Goal: Find contact information: Find contact information

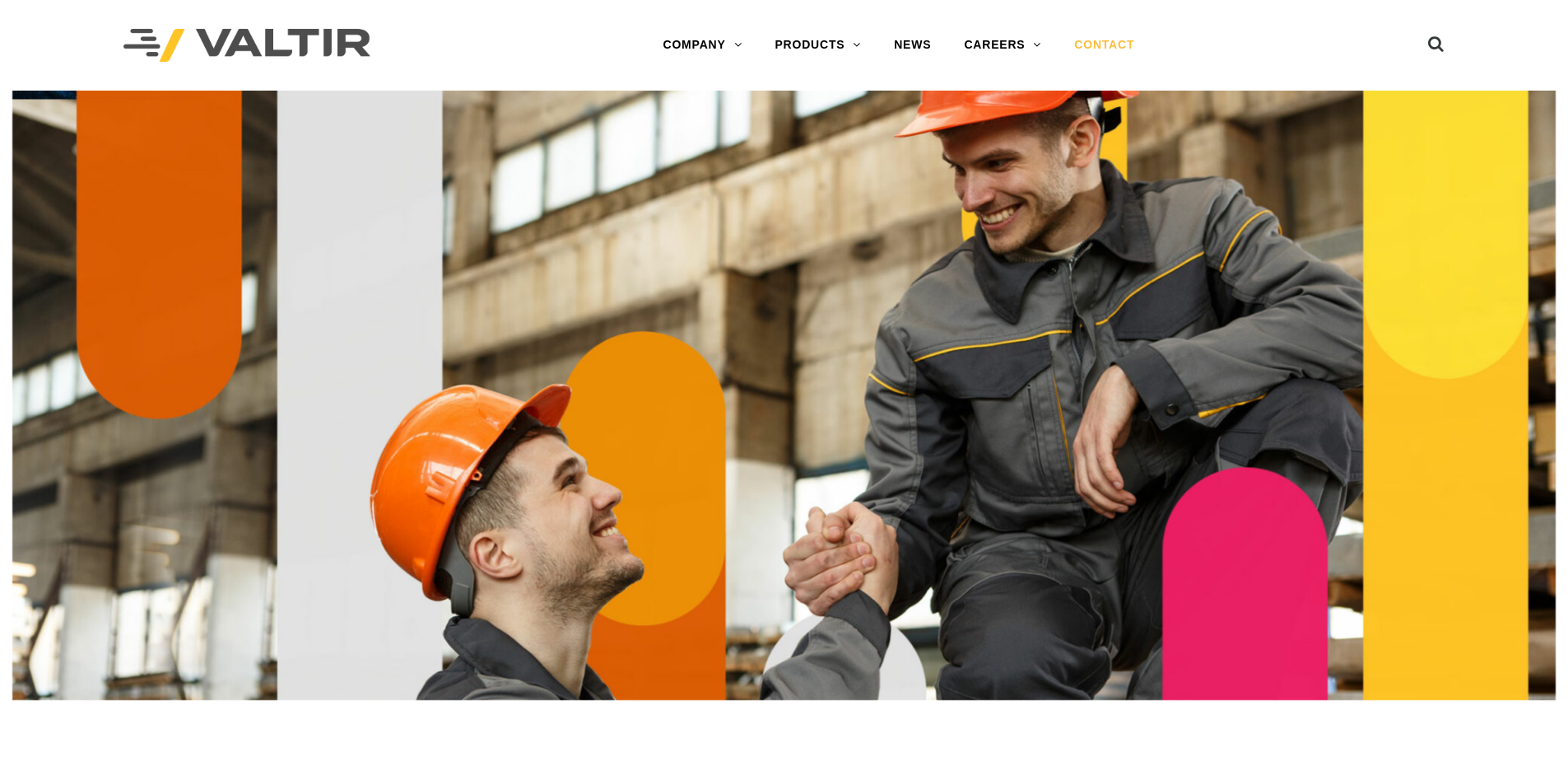
click at [1126, 39] on link "CONTACT" at bounding box center [1104, 46] width 93 height 33
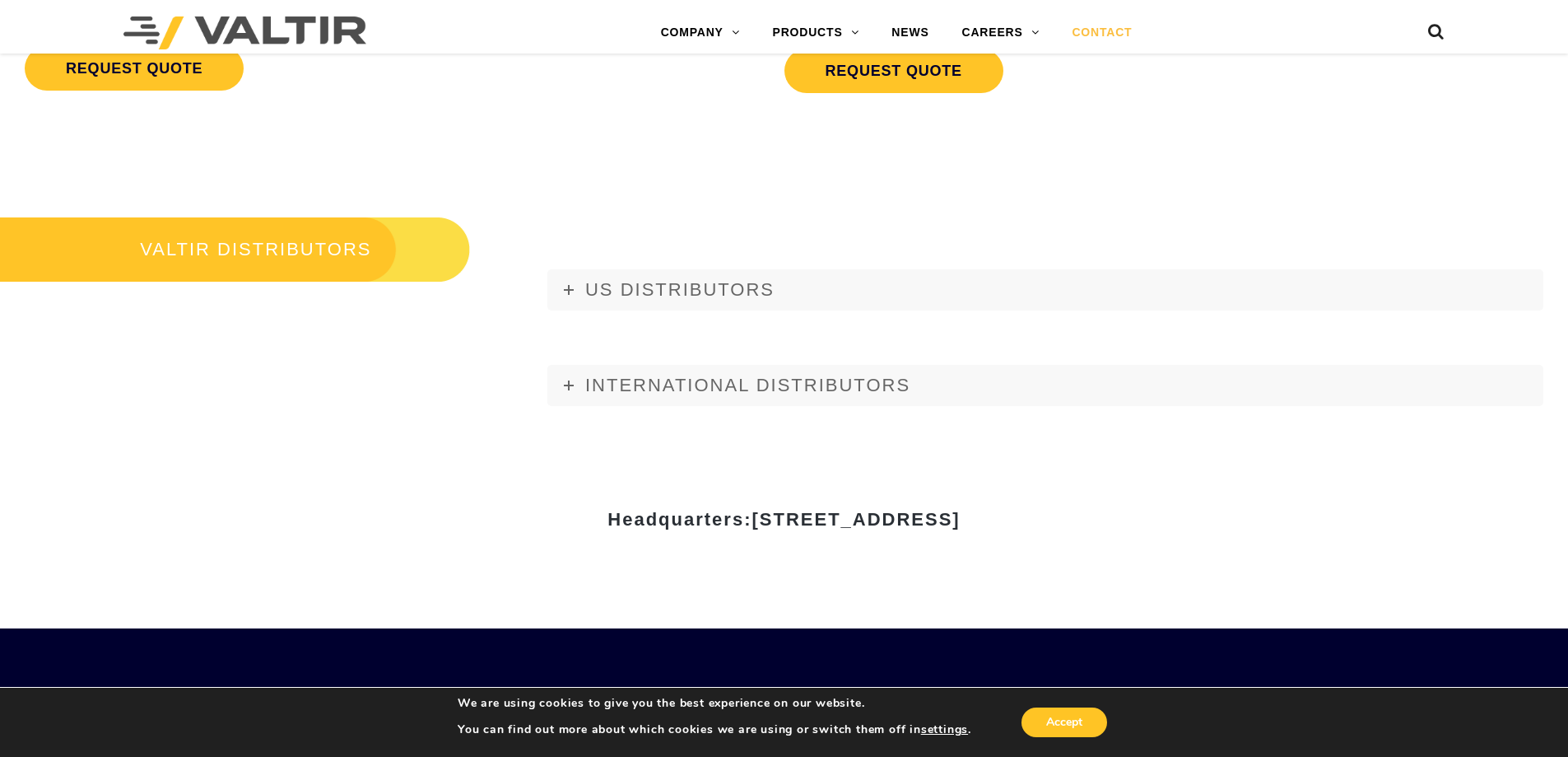
scroll to position [2058, 0]
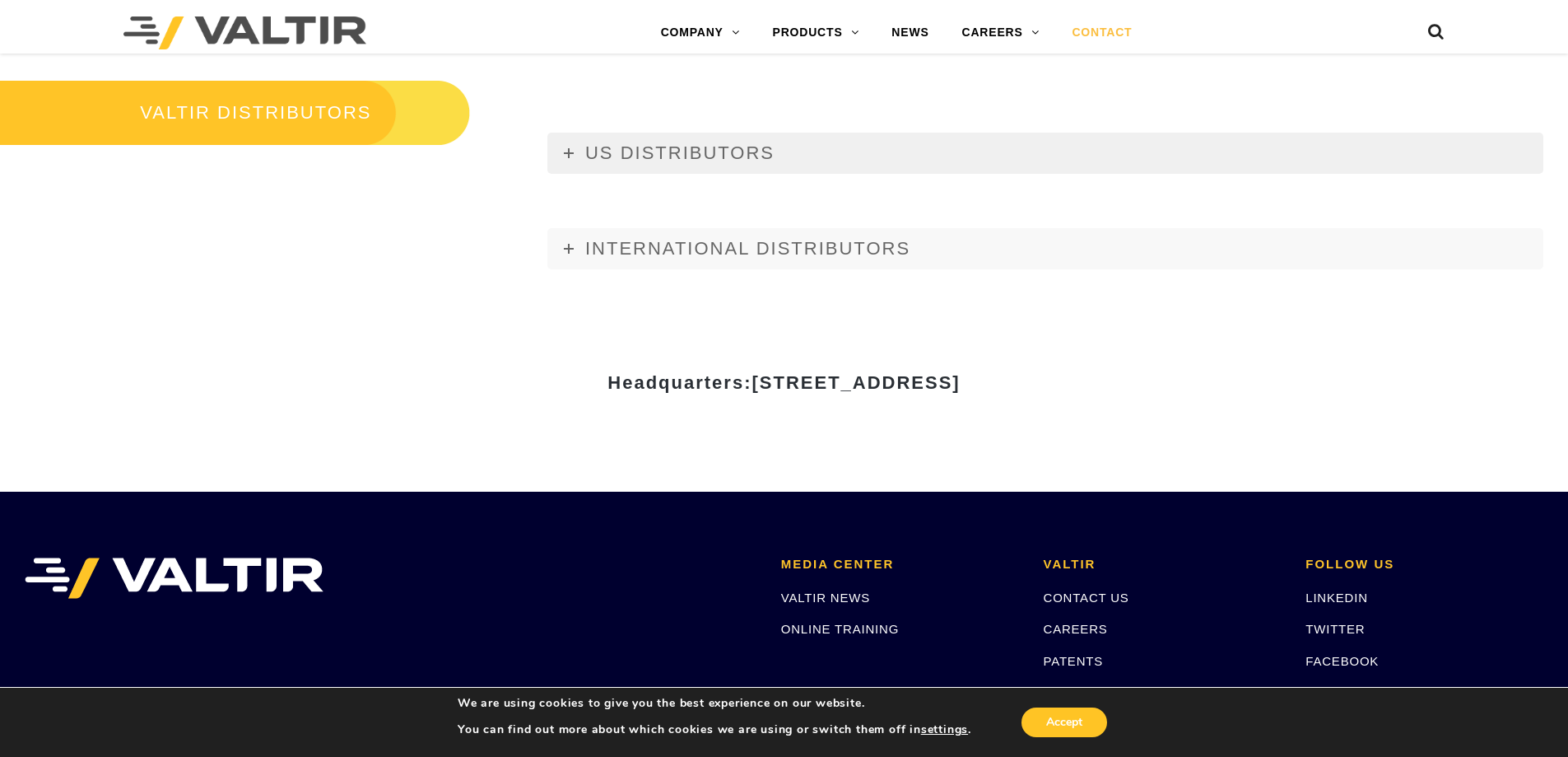
click at [715, 169] on link "US DISTRIBUTORS" at bounding box center [1046, 152] width 996 height 41
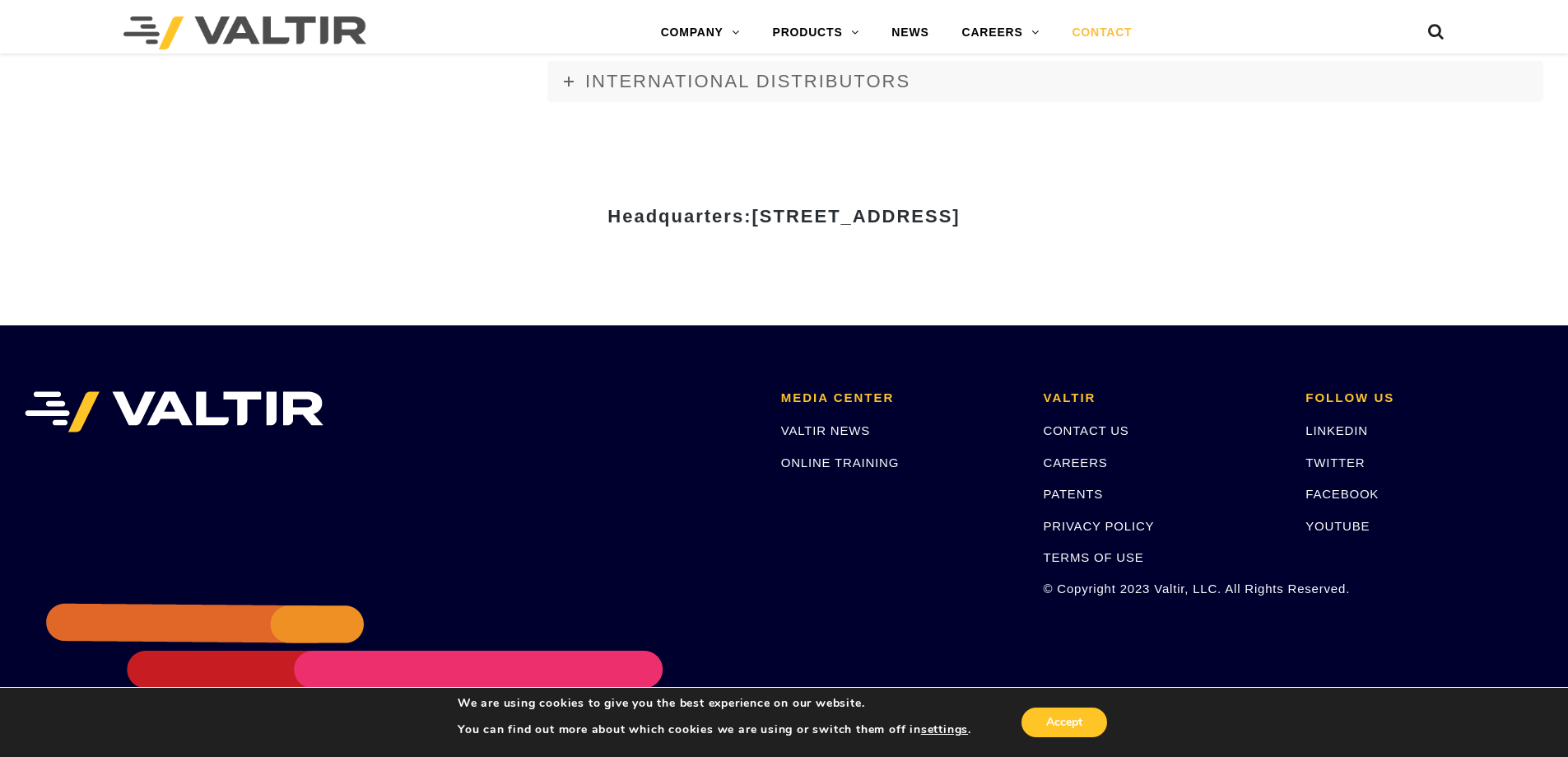
scroll to position [7281, 0]
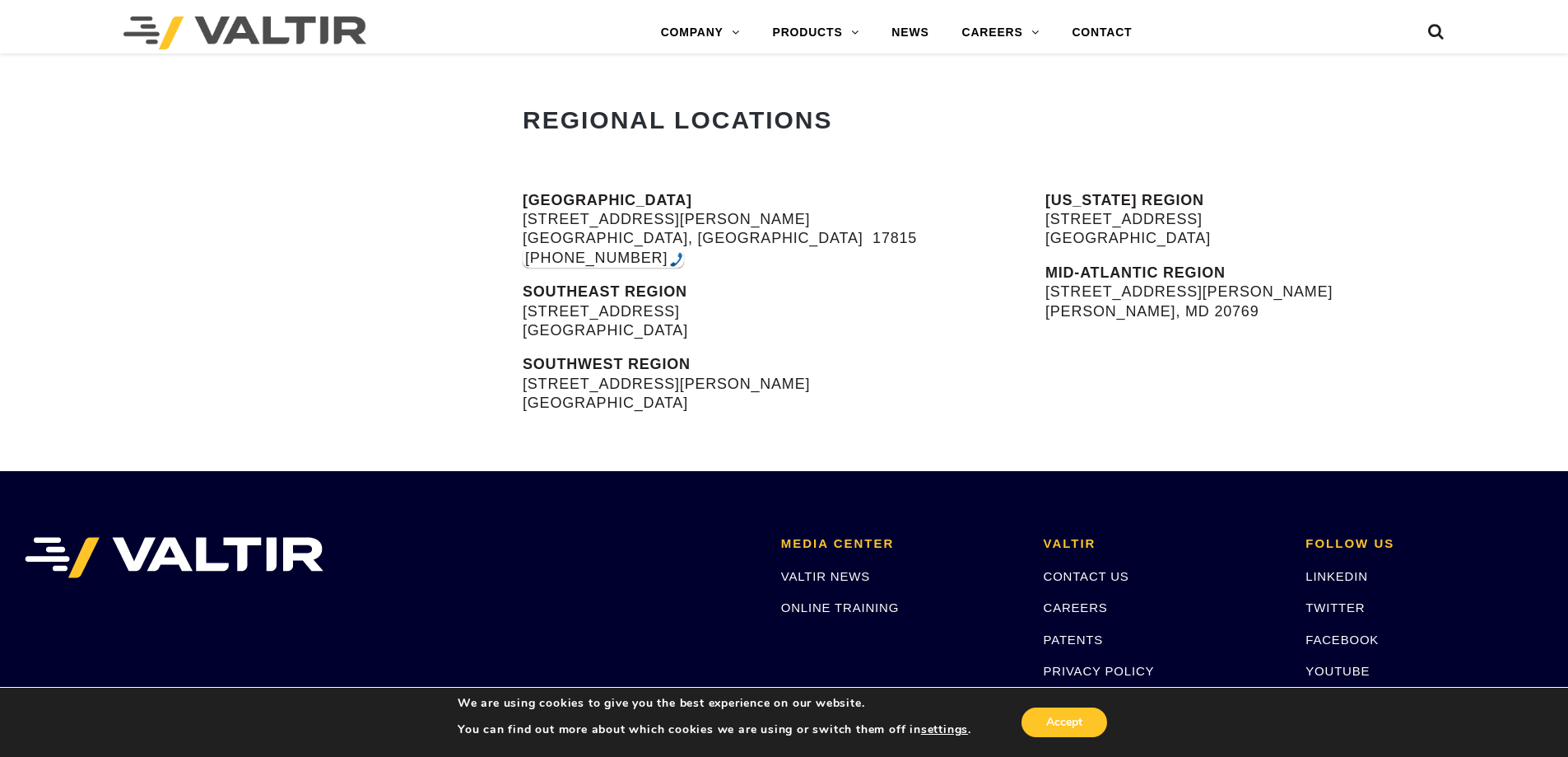
scroll to position [741, 0]
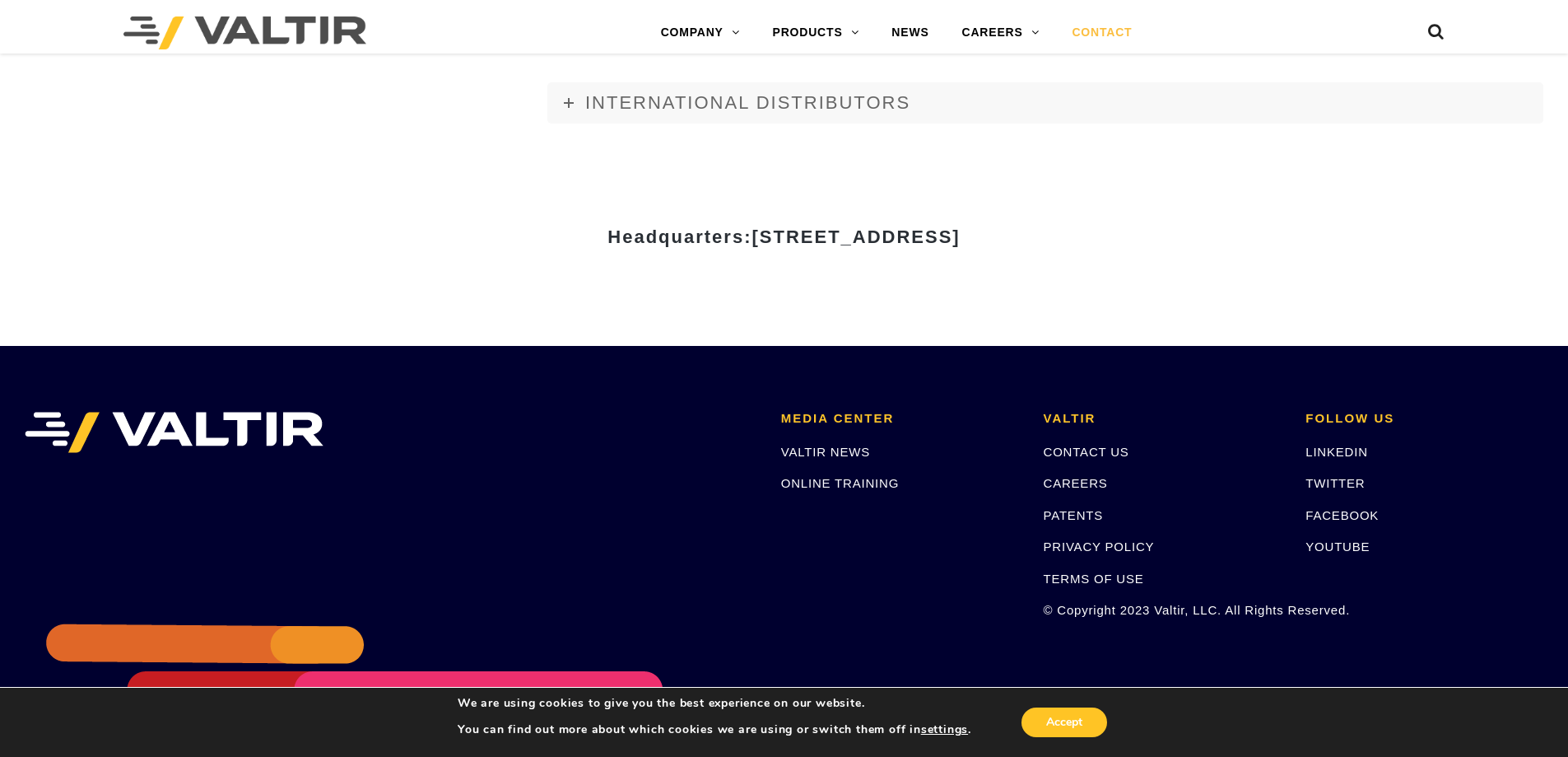
scroll to position [2288, 0]
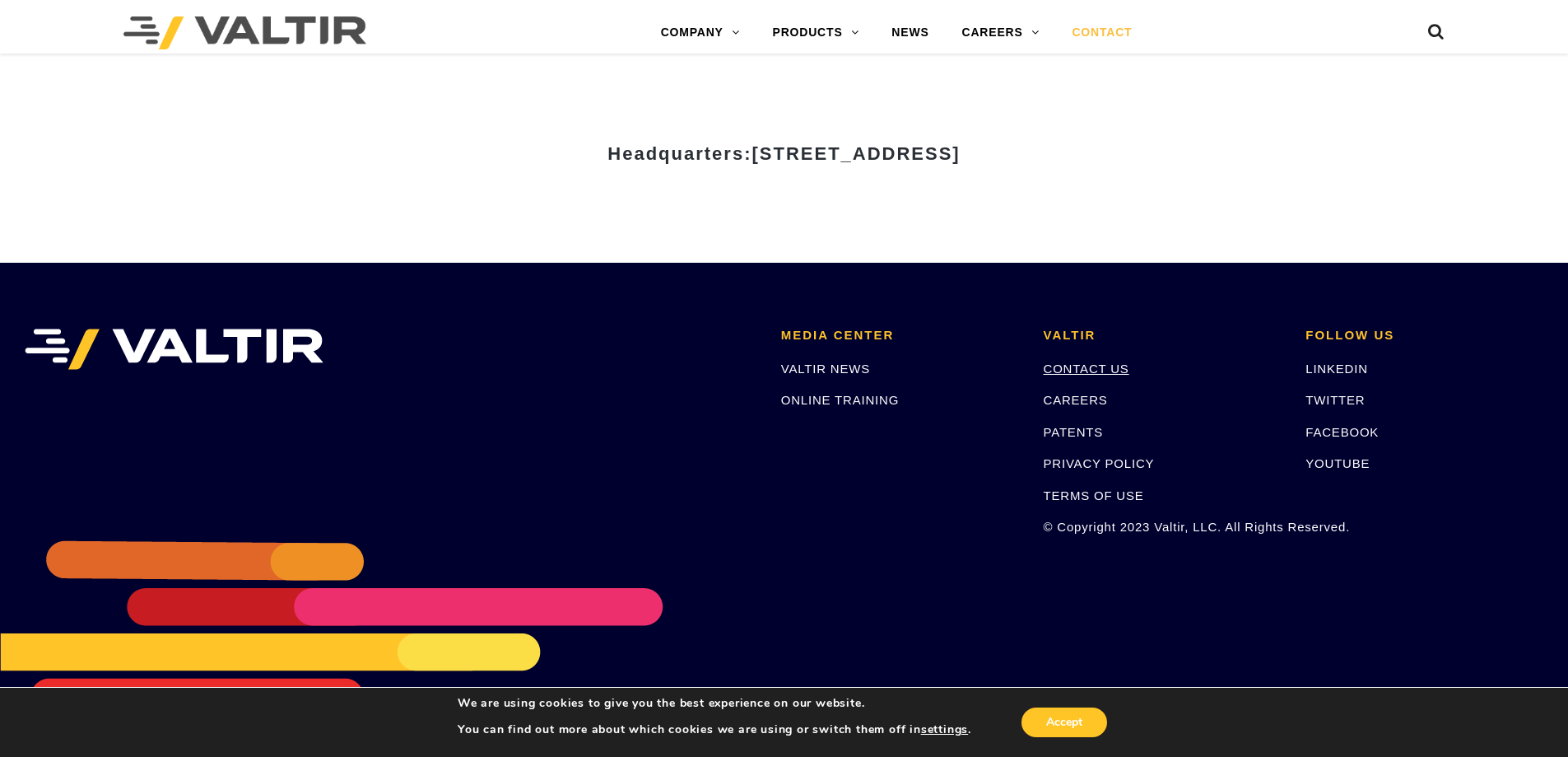
click at [1074, 368] on link "CONTACT US" at bounding box center [1087, 368] width 86 height 14
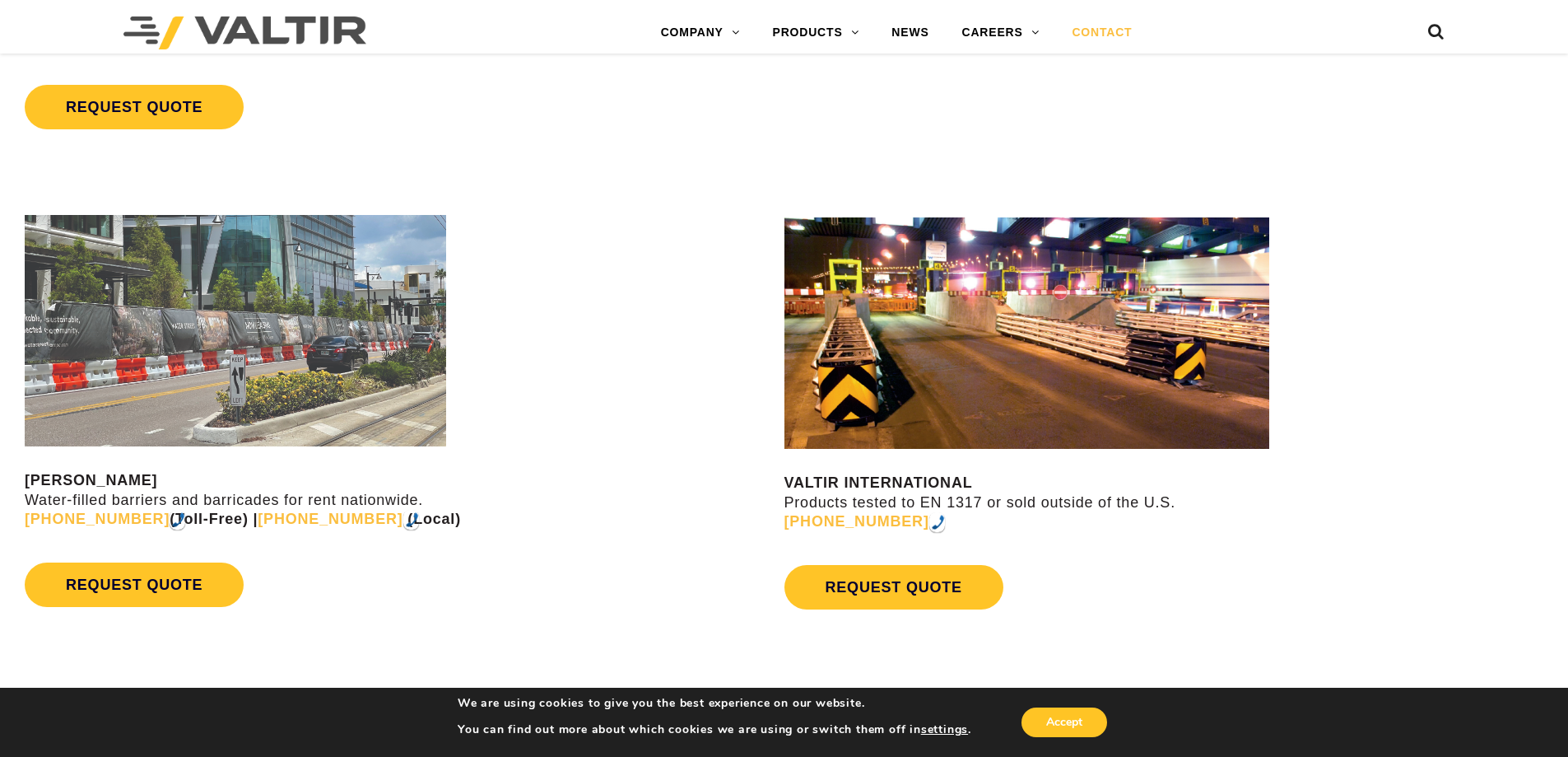
scroll to position [1647, 0]
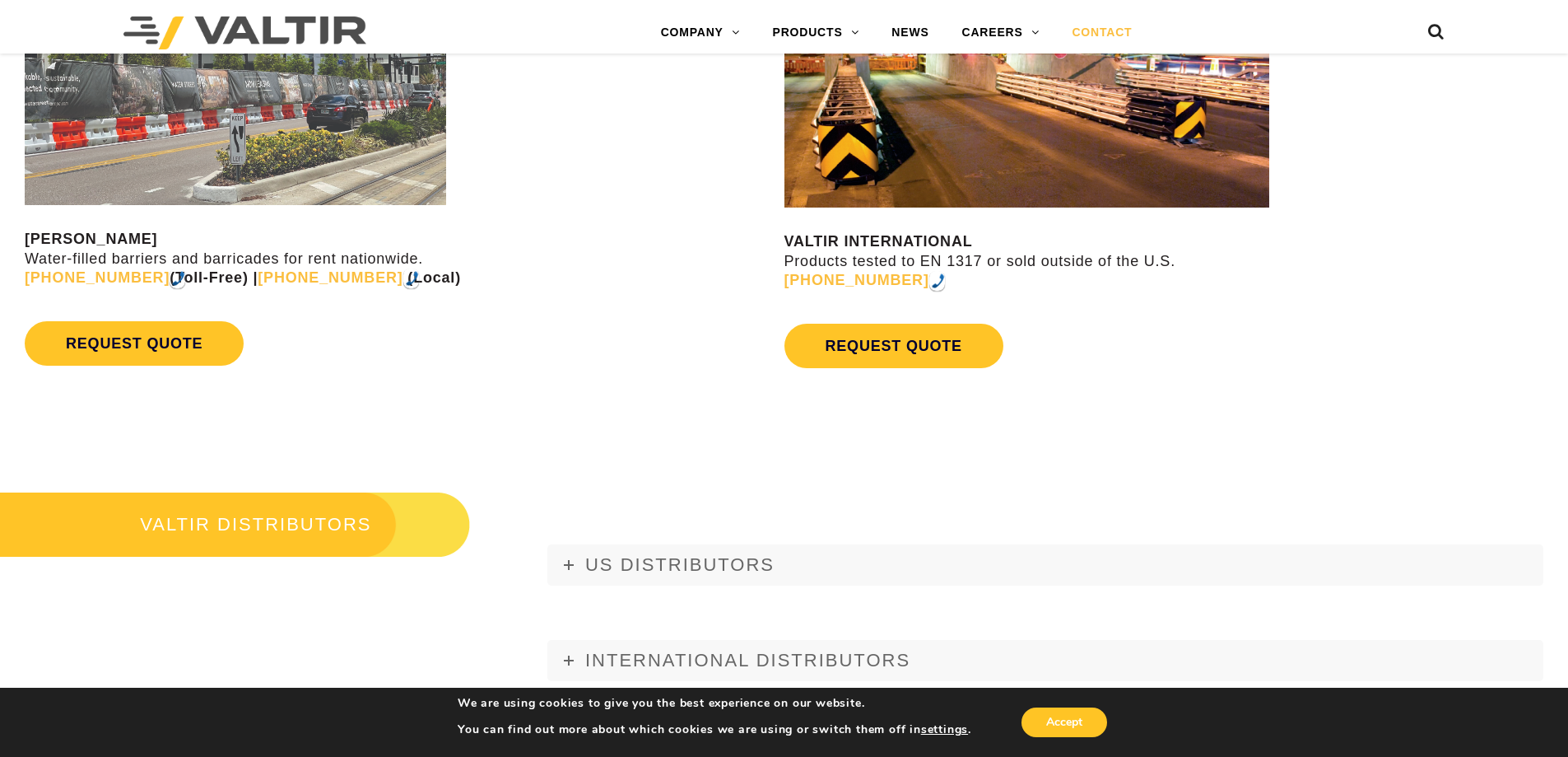
click at [732, 453] on div "VALTIR DISTRIBUTORS US DISTRIBUTORS [US_STATE] Gulf Material Sales, LLC [STREET…" at bounding box center [784, 557] width 1568 height 284
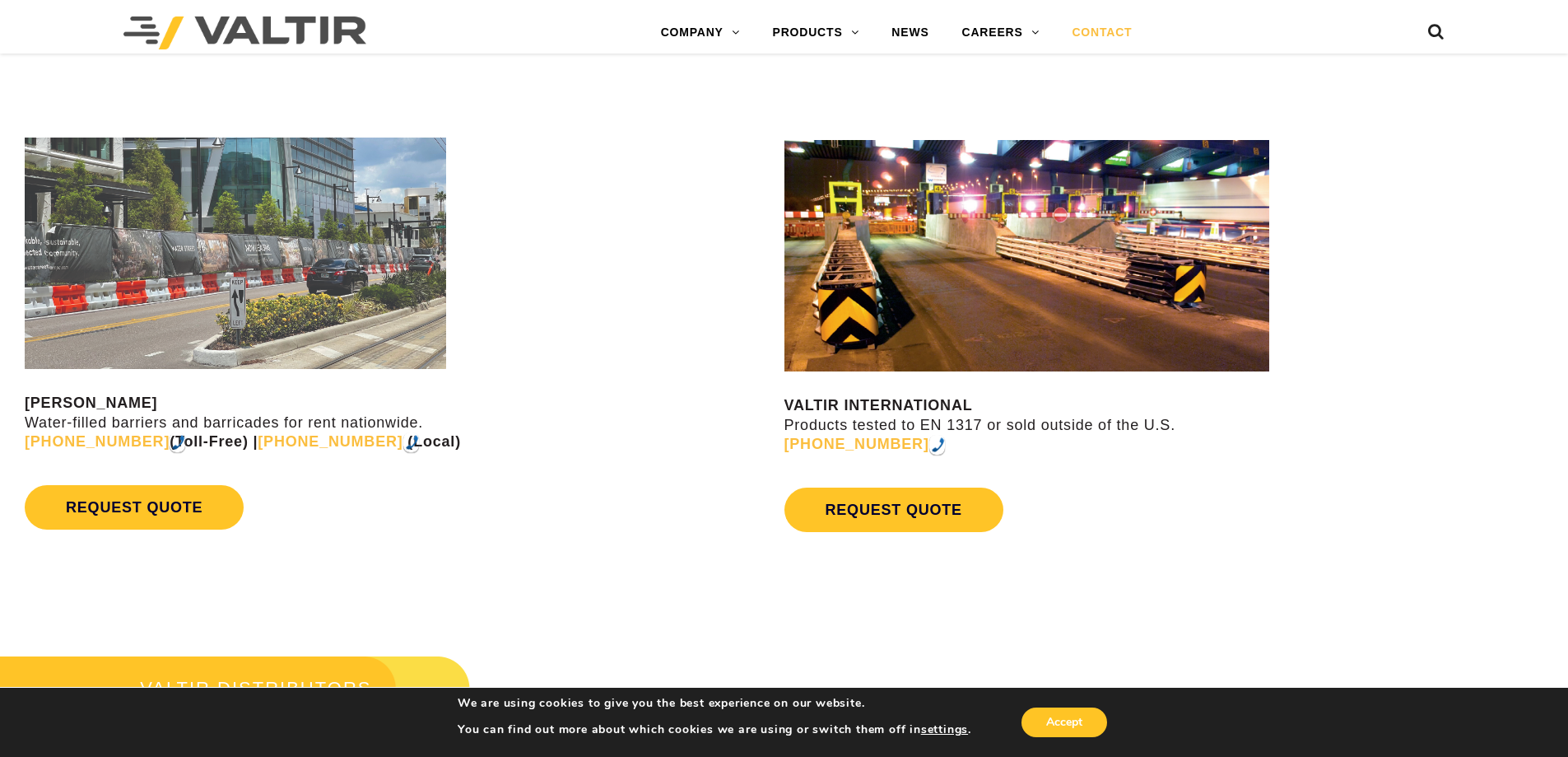
scroll to position [1482, 0]
